Goal: Complete application form

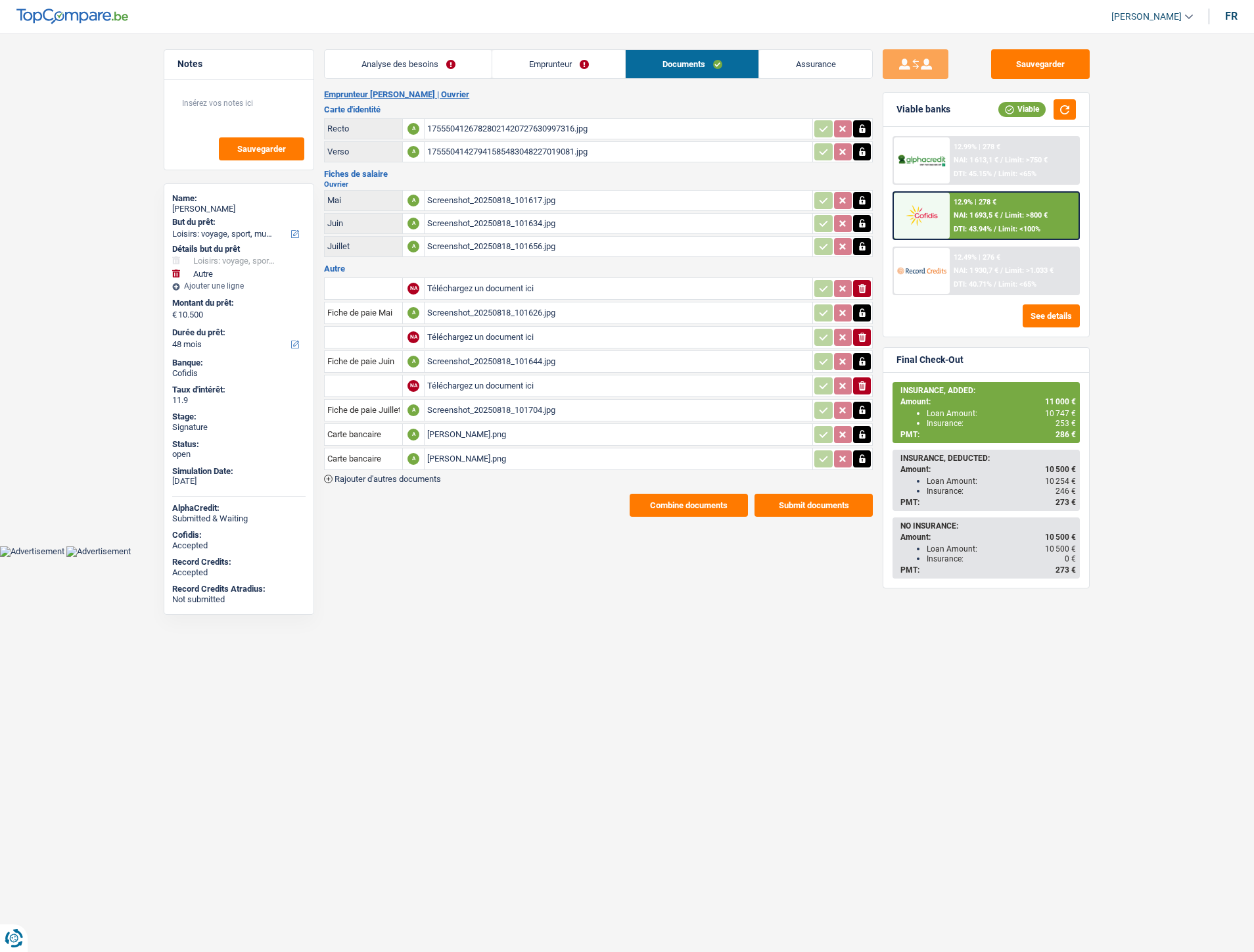
select select "hobbies"
select select "other"
select select "48"
click at [370, 475] on span "Rajouter d'autres documents" at bounding box center [388, 479] width 106 height 8
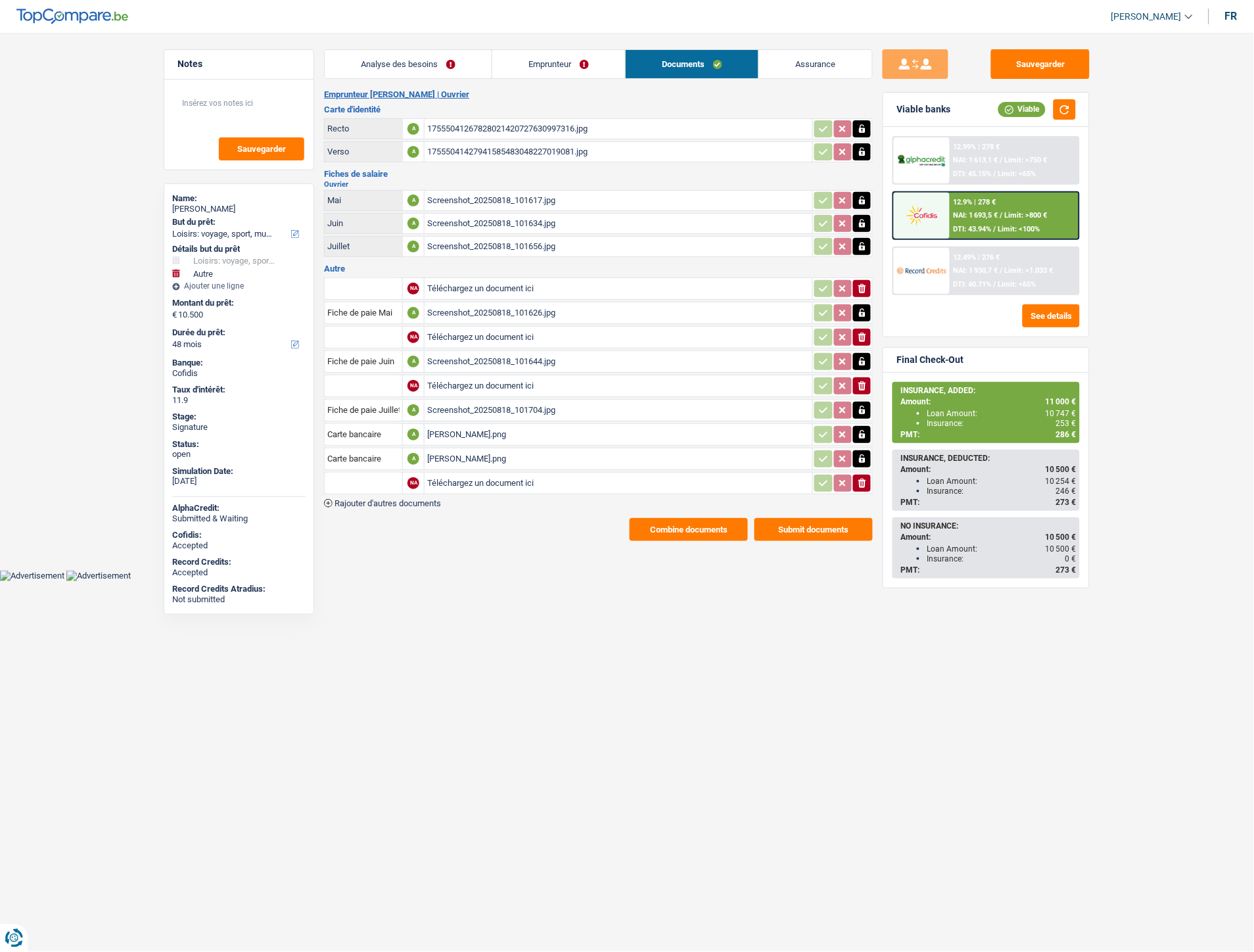
click at [448, 473] on input "Téléchargez un document ici" at bounding box center [619, 482] width 383 height 19
click at [515, 484] on input "Téléchargez un document ici" at bounding box center [619, 482] width 383 height 19
type input "C:\fakepath\Extrait [PERSON_NAME].pdf"
click at [378, 476] on input "text" at bounding box center [363, 482] width 73 height 21
click at [436, 534] on li "Extraits de compte de toutes les transactions 3 derniers mois" at bounding box center [456, 541] width 250 height 16
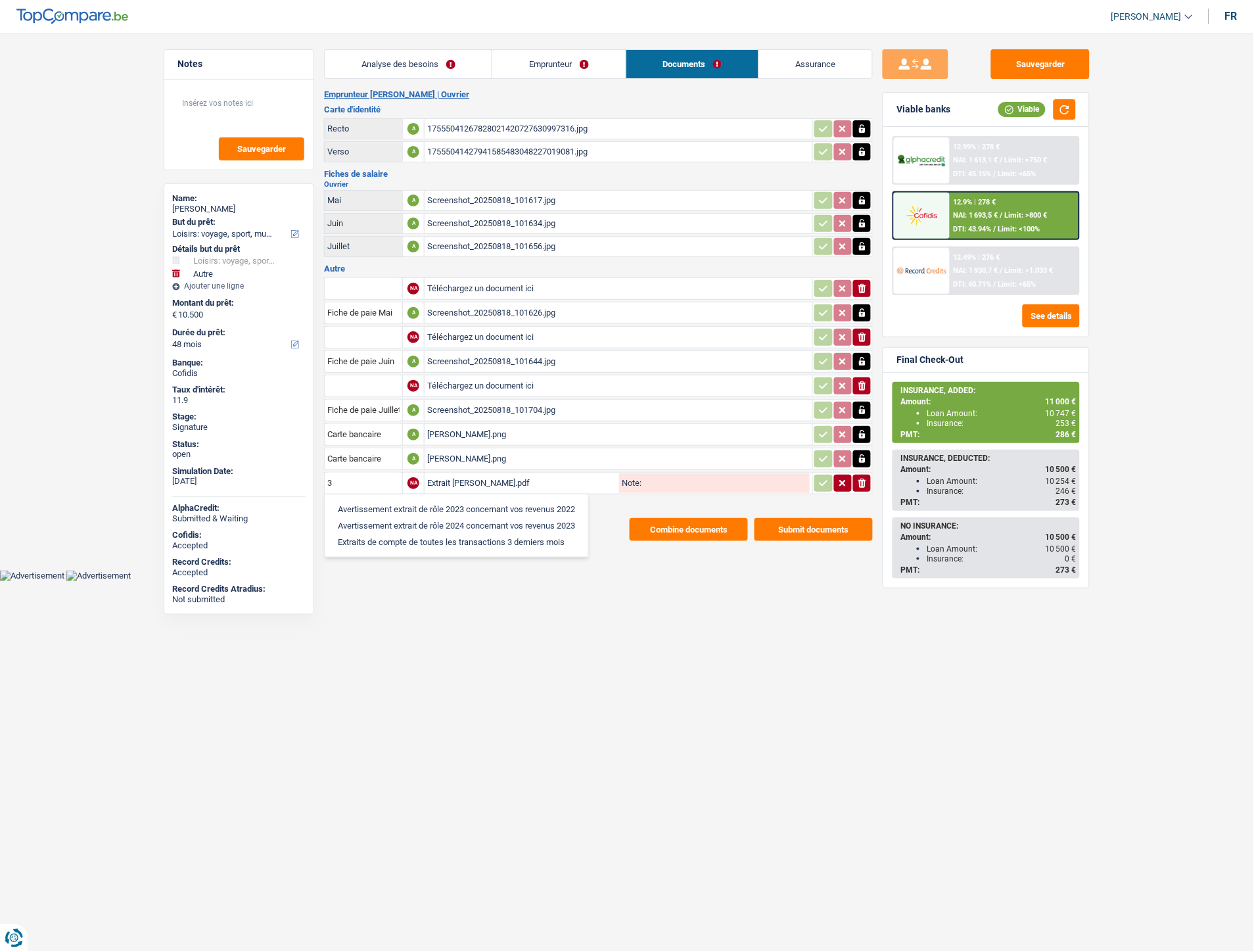
type input "Extraits de compte de toutes les transactions 3 derniers mois"
click at [822, 476] on icon "button" at bounding box center [824, 483] width 10 height 13
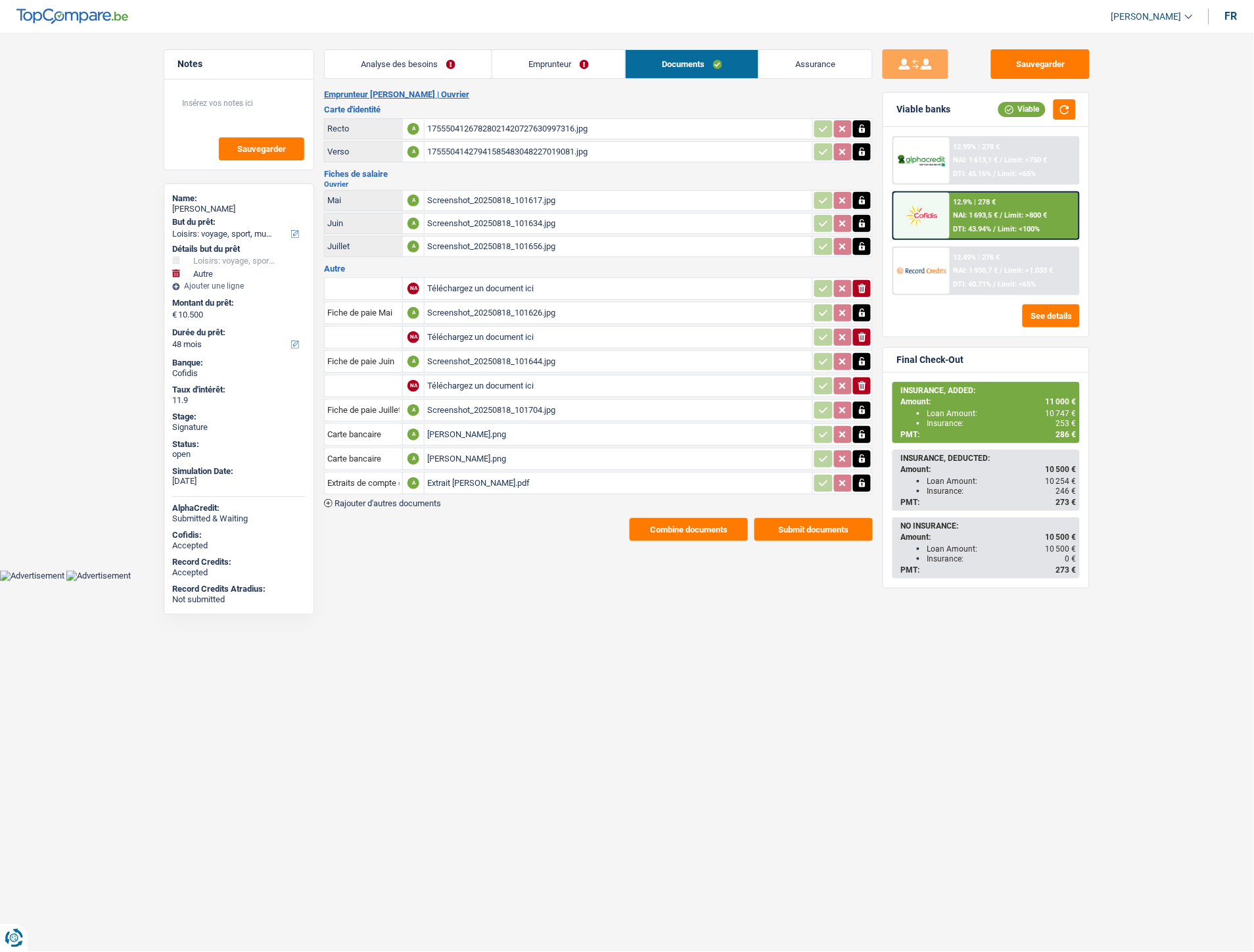
click at [425, 499] on span "Rajouter d'autres documents" at bounding box center [388, 503] width 106 height 8
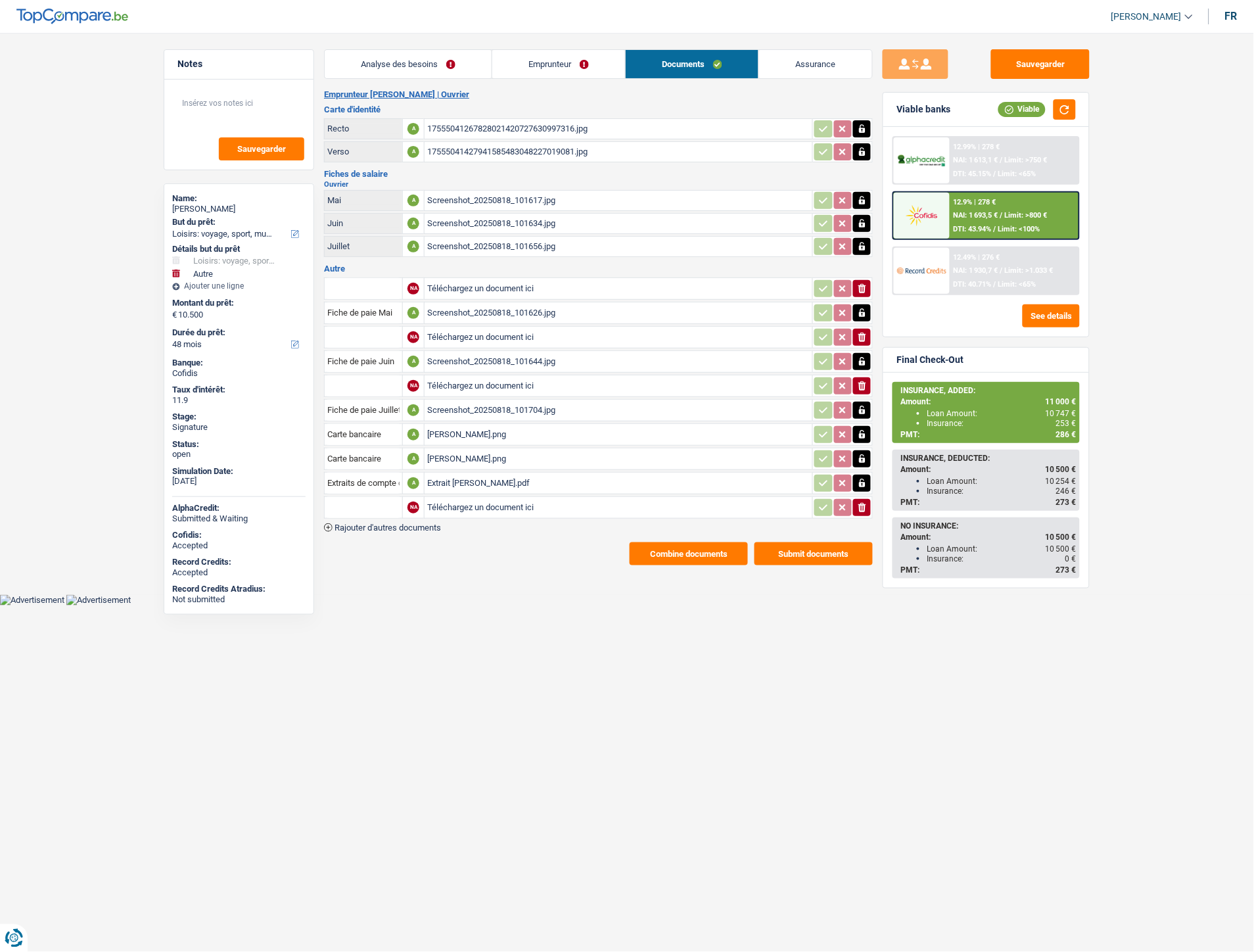
click at [459, 503] on input "Téléchargez un document ici" at bounding box center [619, 507] width 383 height 19
type input "C:\fakepath\ID Balonne.pdf"
click at [365, 501] on input "text" at bounding box center [363, 507] width 73 height 21
click at [382, 526] on li "Carte bancaire" at bounding box center [399, 533] width 135 height 16
type input "Carte bancaire"
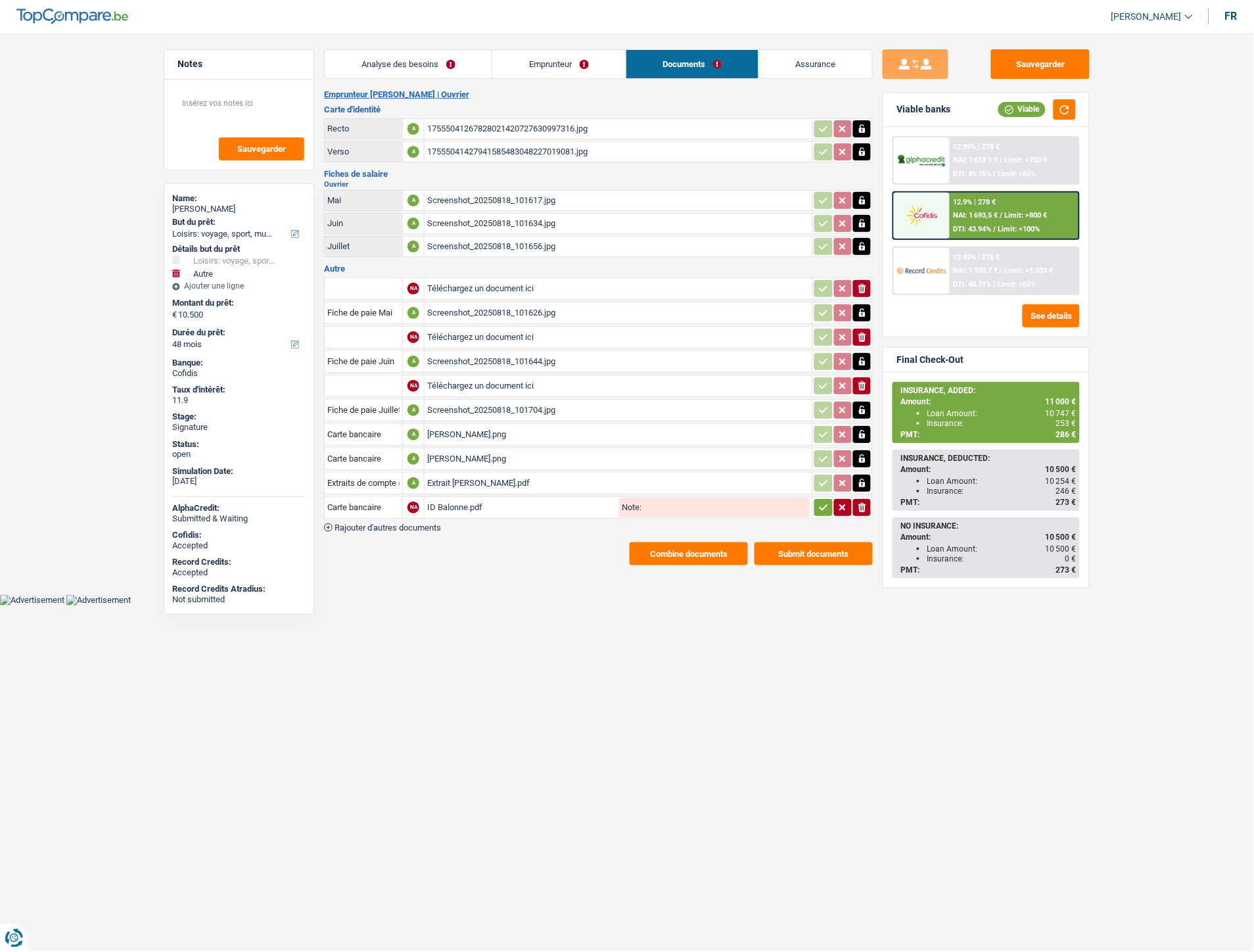
click at [821, 504] on icon "button" at bounding box center [824, 507] width 8 height 6
click at [1013, 66] on button "Sauvegarder" at bounding box center [1041, 63] width 99 height 30
click at [684, 543] on button "Combine documents" at bounding box center [689, 553] width 118 height 23
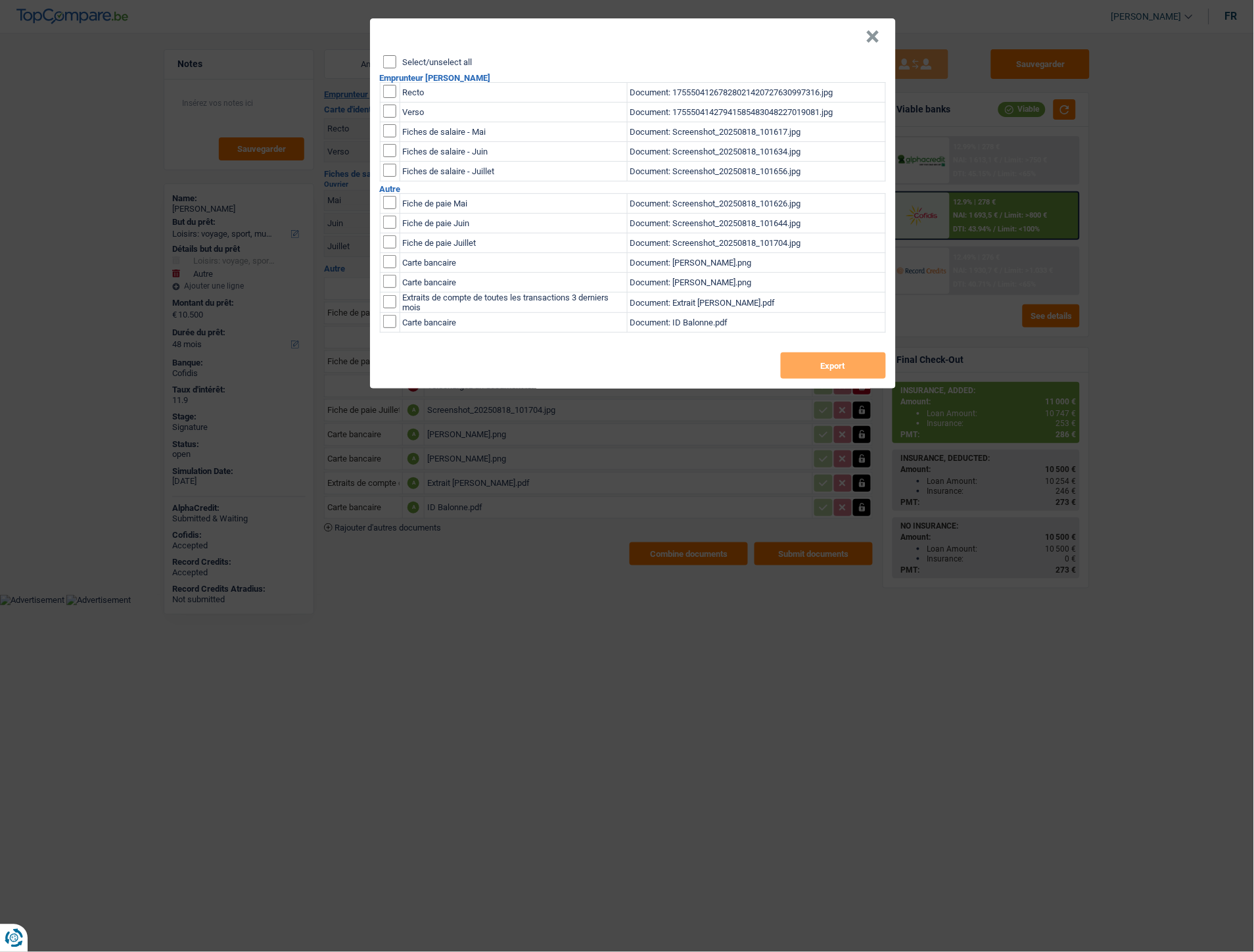
click at [390, 61] on input "Select/unselect all" at bounding box center [390, 62] width 13 height 13
checkbox input "true"
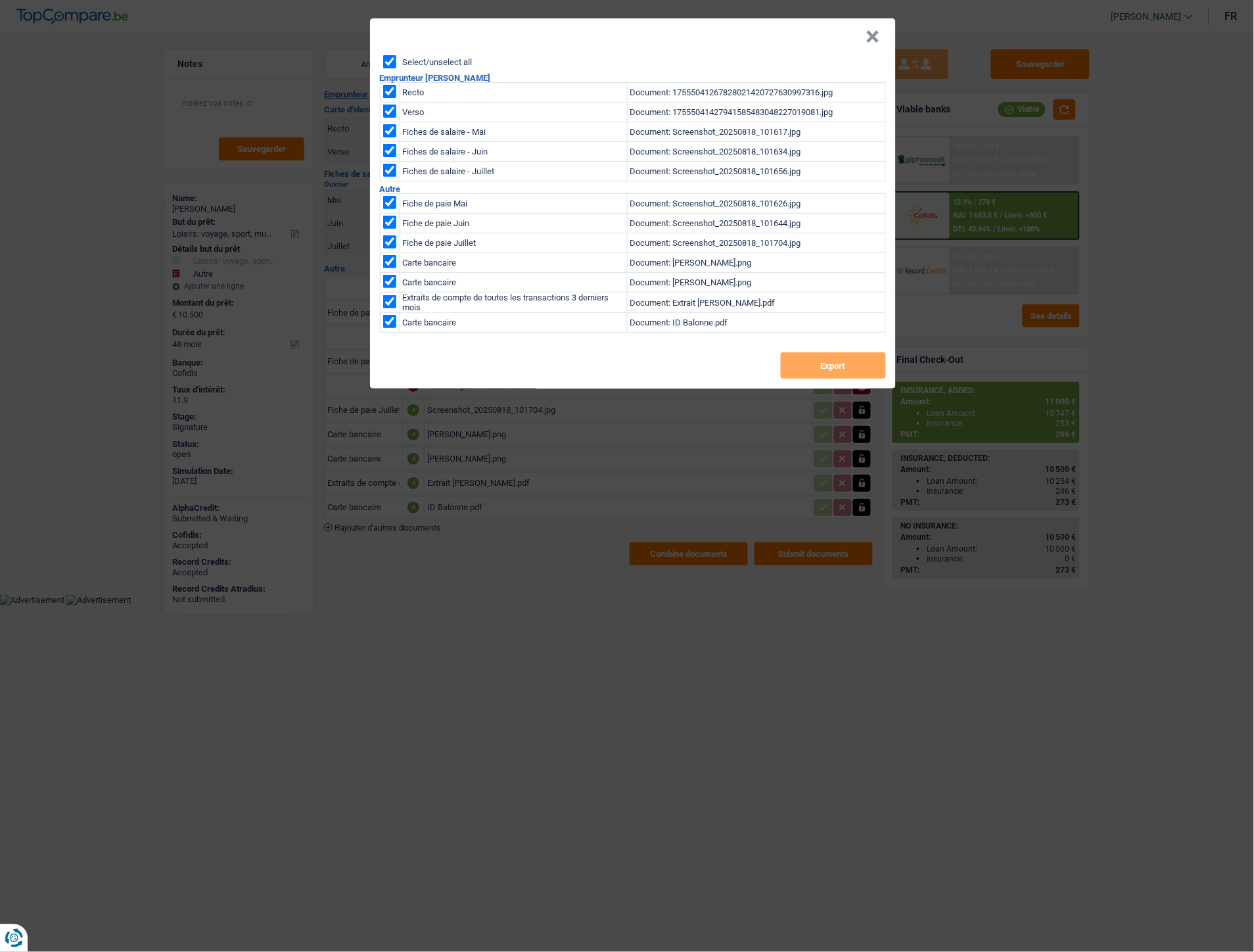
checkbox input "true"
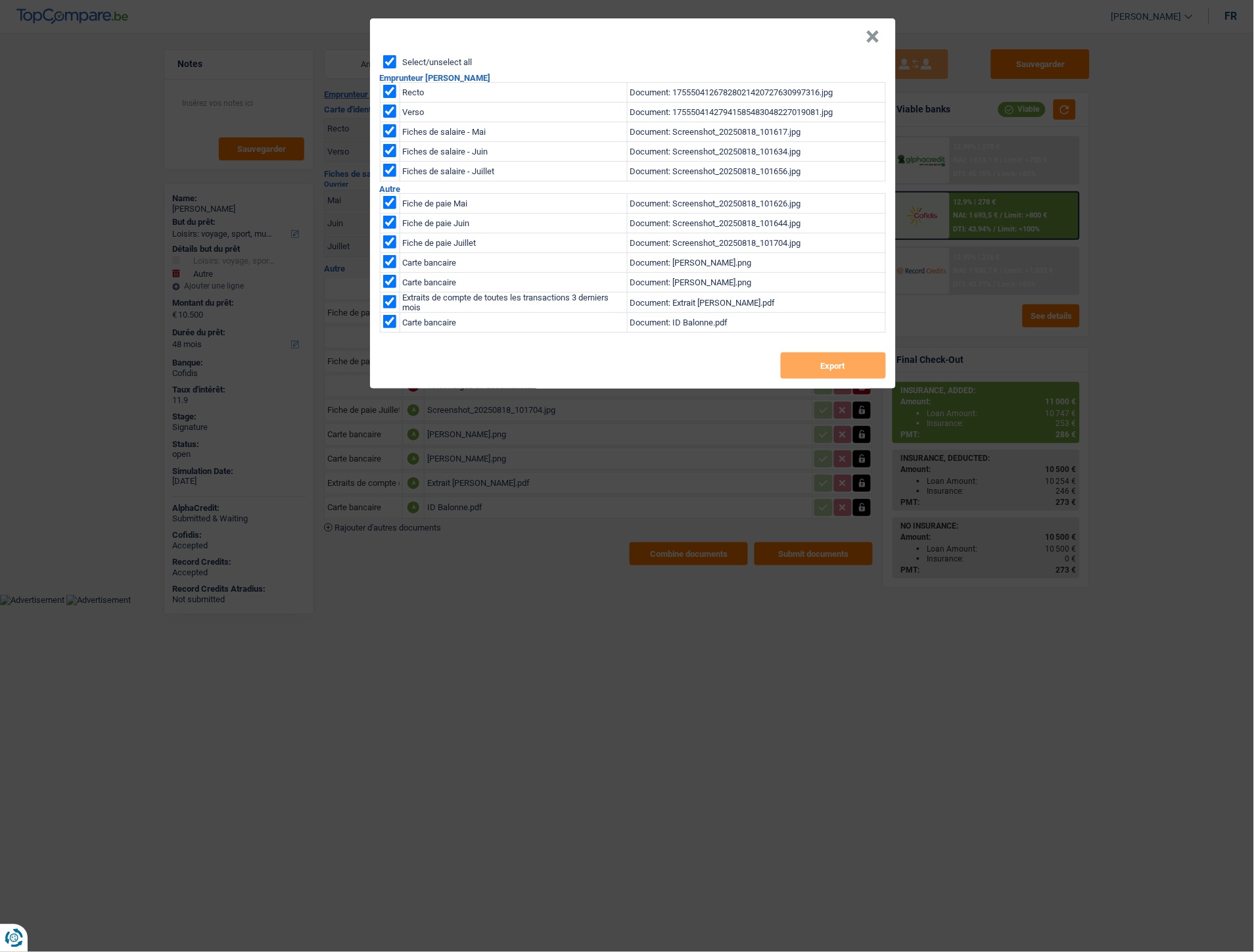
checkbox input "true"
click at [845, 370] on button "Export" at bounding box center [833, 365] width 105 height 26
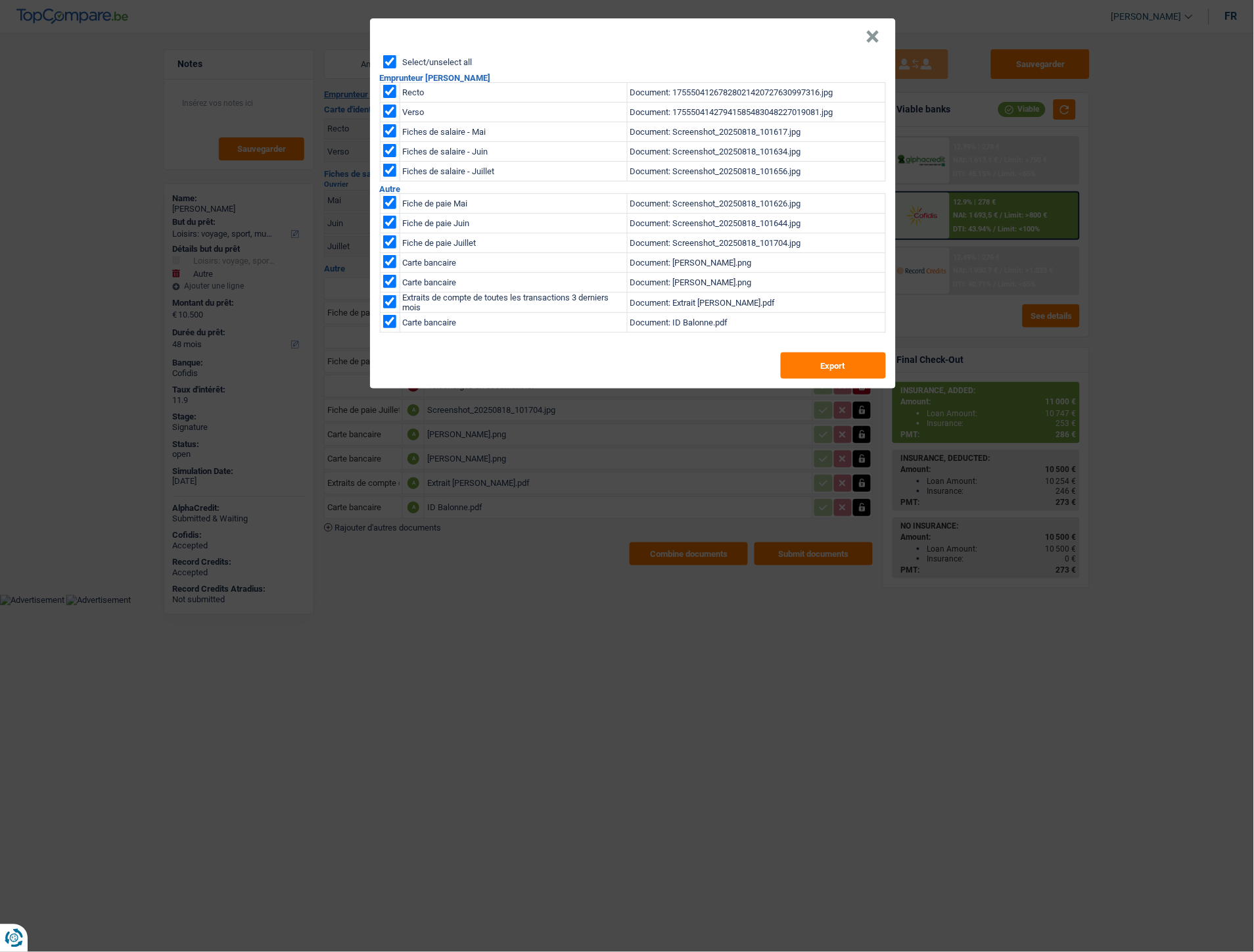
click at [883, 40] on header "×" at bounding box center [633, 37] width 526 height 37
click at [869, 34] on button "×" at bounding box center [873, 37] width 13 height 13
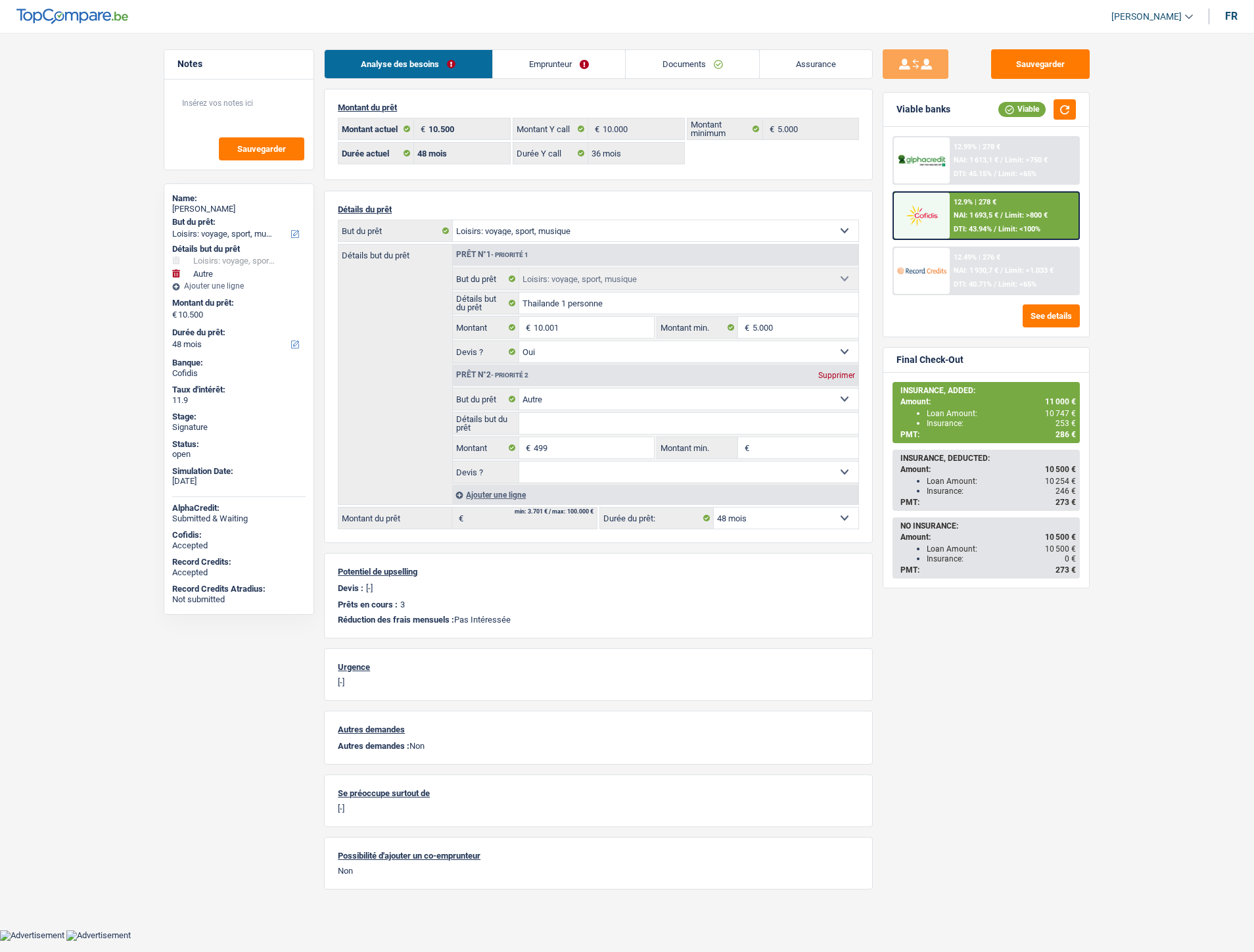
select select "hobbies"
select select "other"
select select "48"
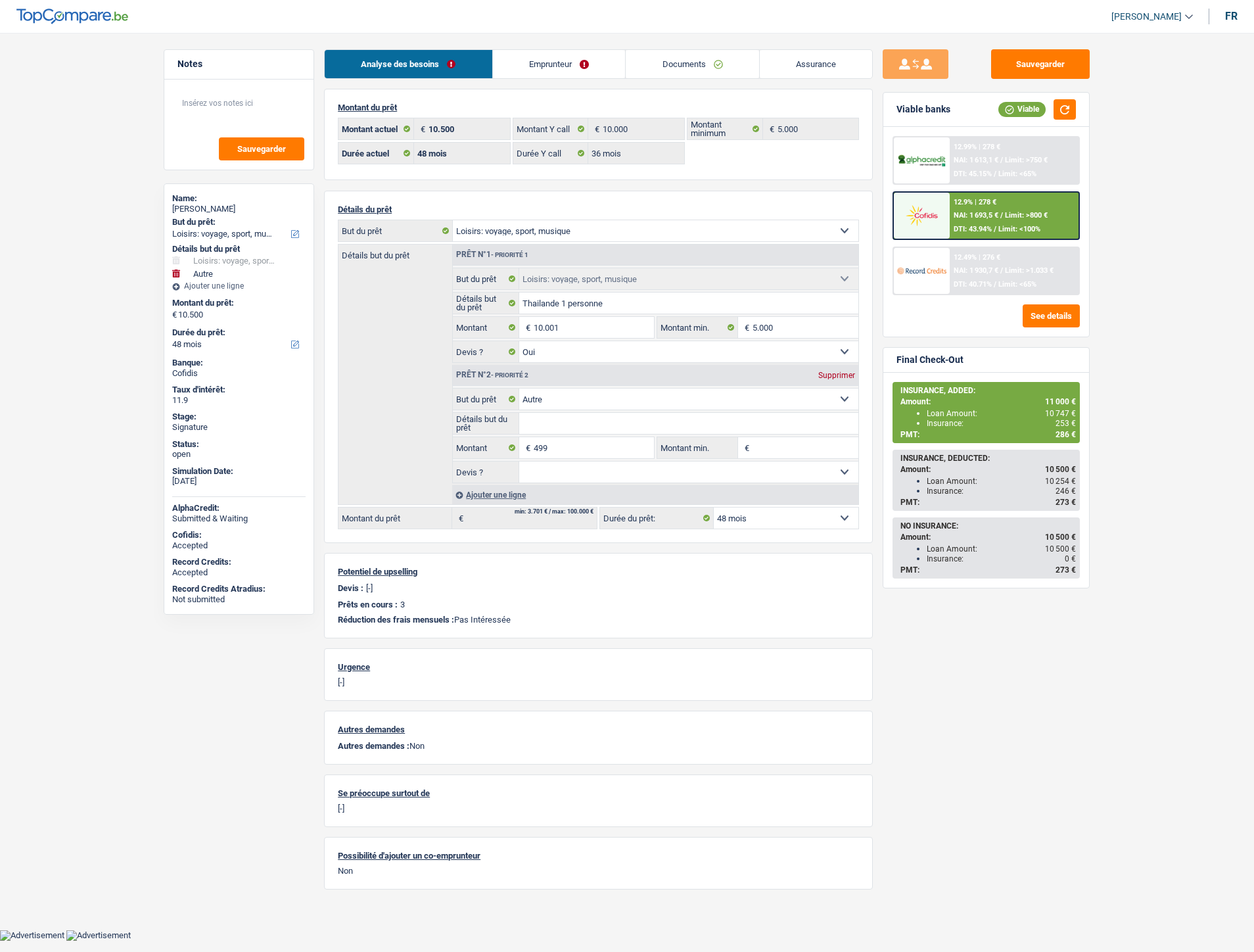
select select "36"
select select "hobbies"
select select "yes"
select select "other"
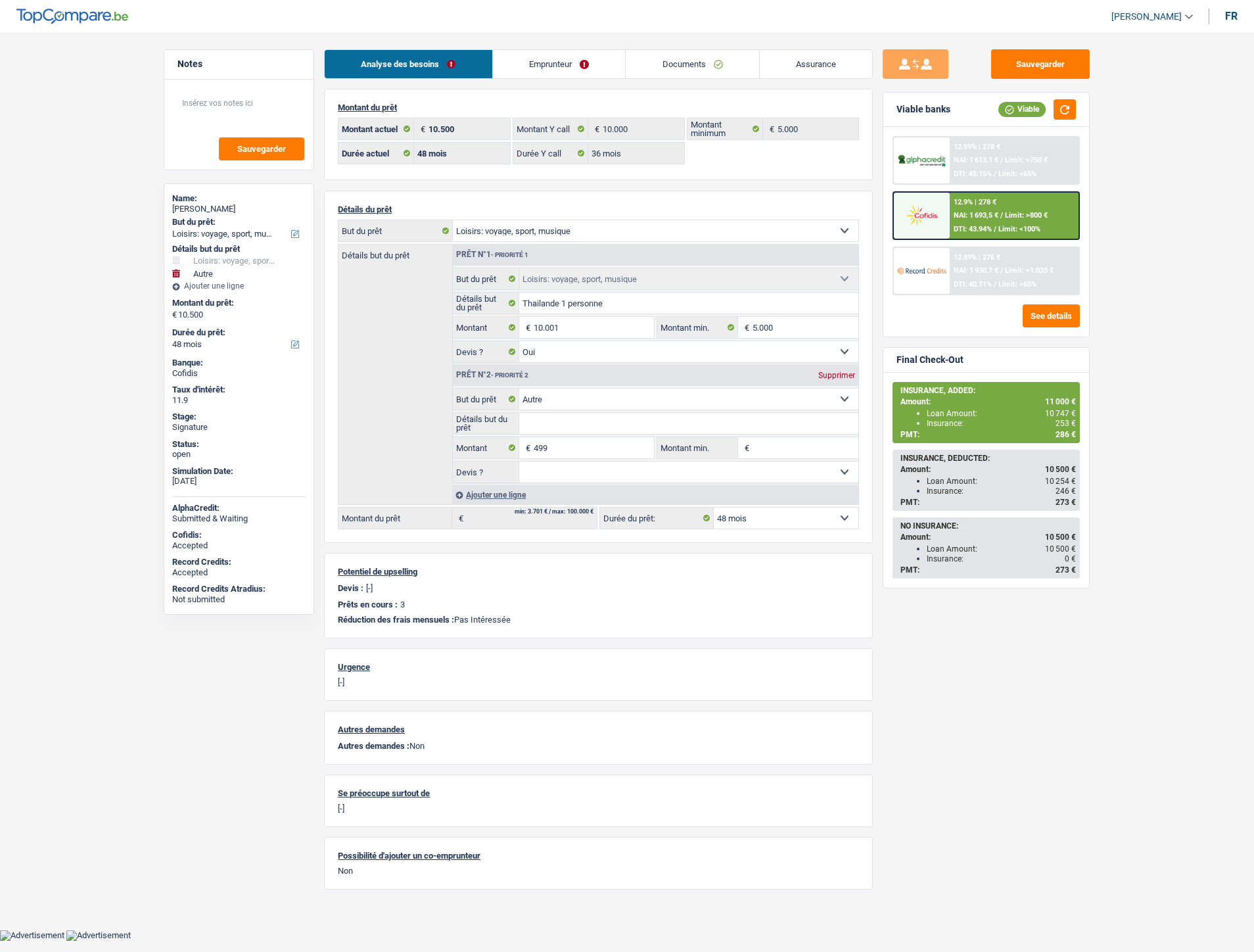
select select "48"
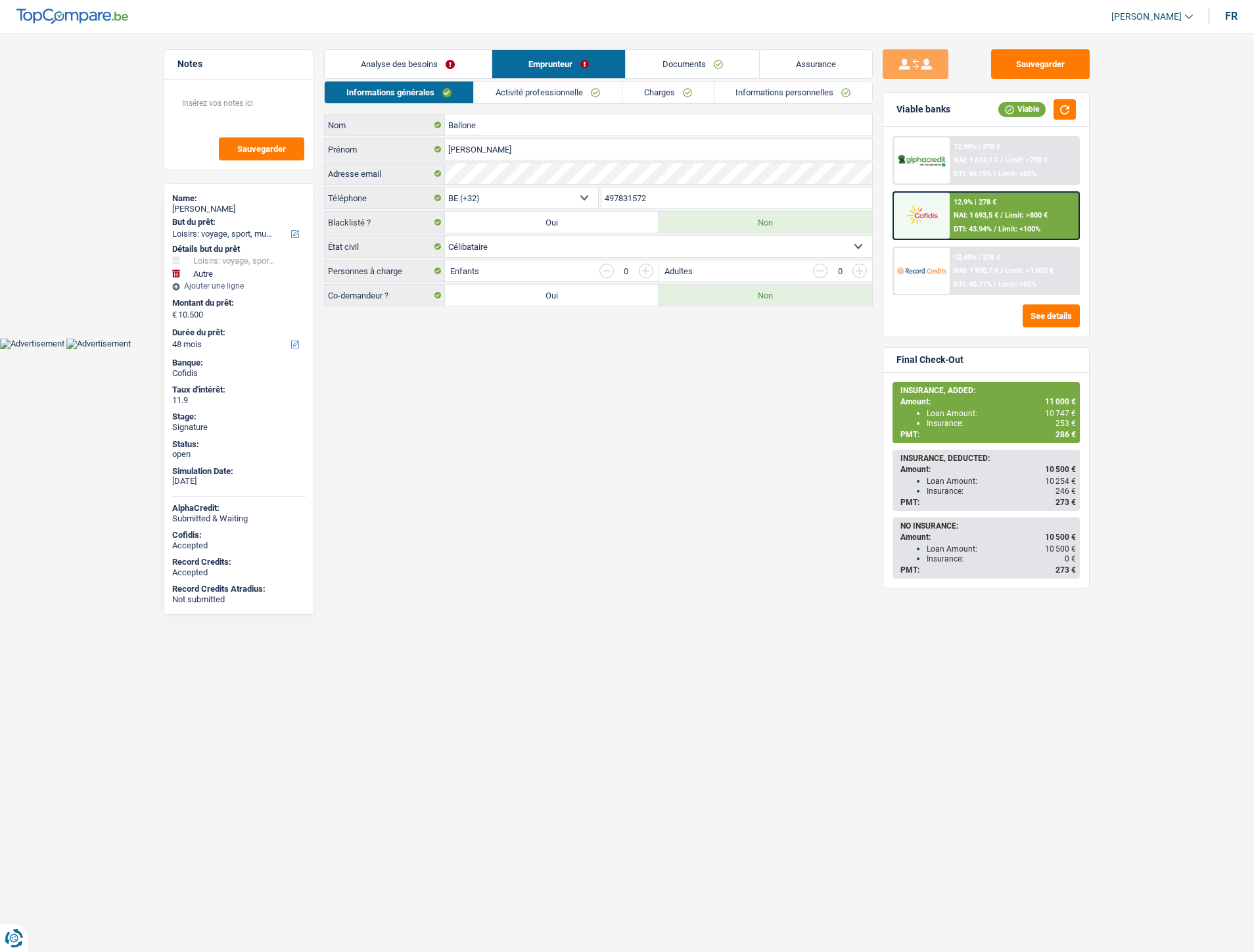
select select "hobbies"
select select "other"
select select "48"
select select "32"
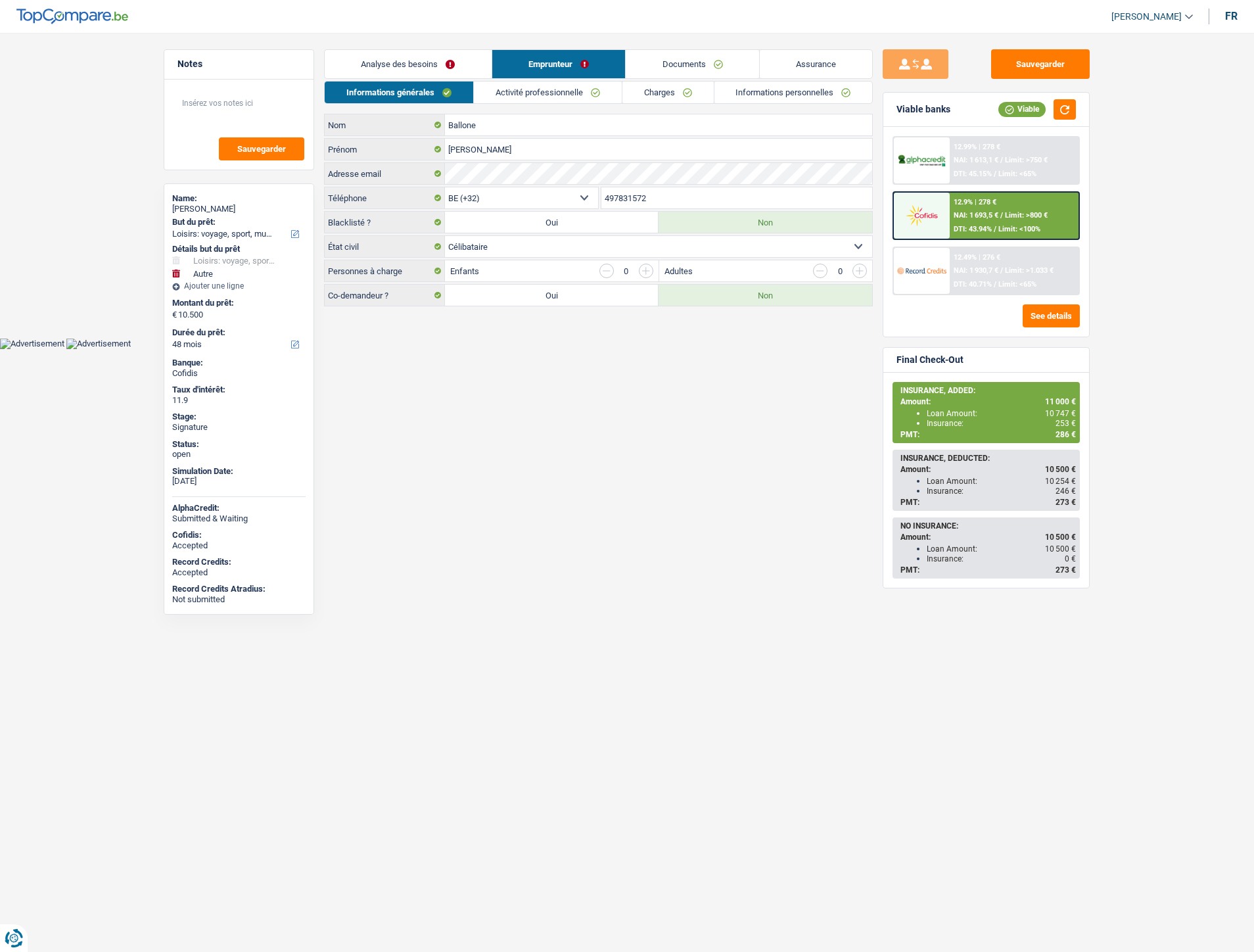
select select "single"
click at [733, 87] on link "Informations personnelles" at bounding box center [794, 93] width 159 height 22
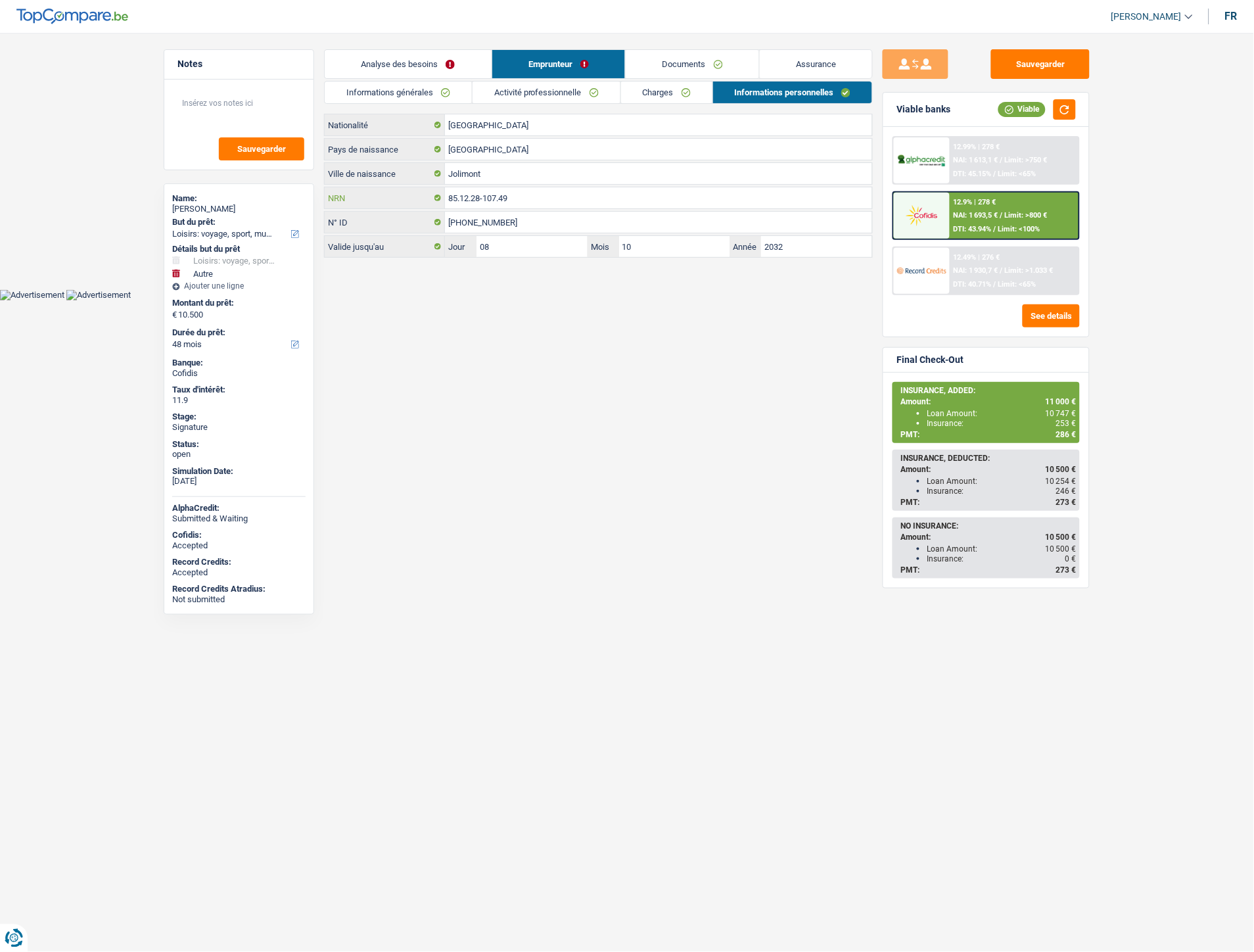
drag, startPoint x: 538, startPoint y: 200, endPoint x: 359, endPoint y: 204, distance: 179.0
click at [359, 204] on div "85.12.28-107.49 NRN" at bounding box center [598, 197] width 547 height 21
